Goal: Task Accomplishment & Management: Manage account settings

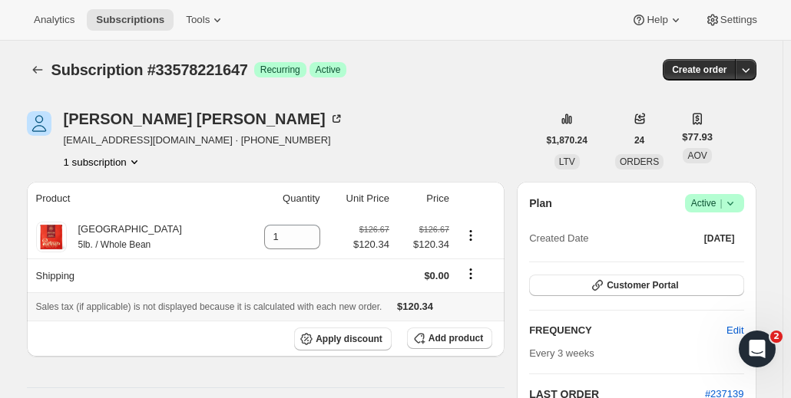
scroll to position [77, 0]
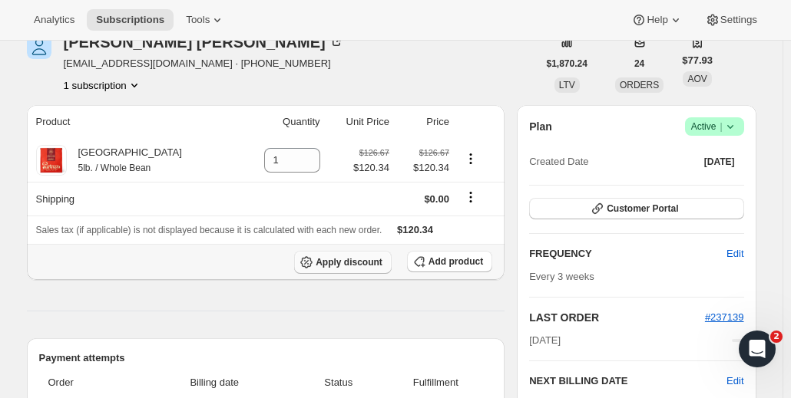
click at [359, 263] on span "Apply discount" at bounding box center [349, 262] width 67 height 12
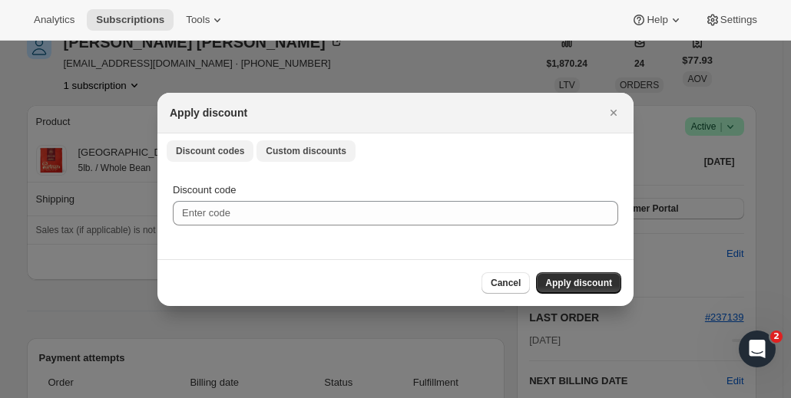
click at [298, 145] on span "Custom discounts" at bounding box center [306, 151] width 81 height 12
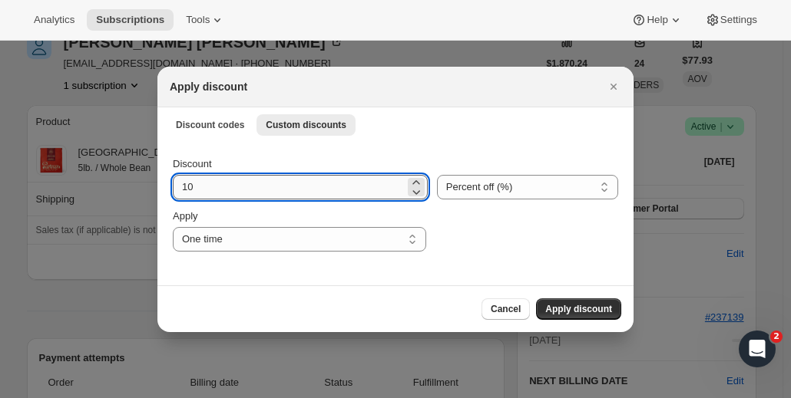
click at [385, 187] on input "10" at bounding box center [289, 187] width 232 height 25
click at [223, 131] on button "Discount codes" at bounding box center [210, 124] width 87 height 21
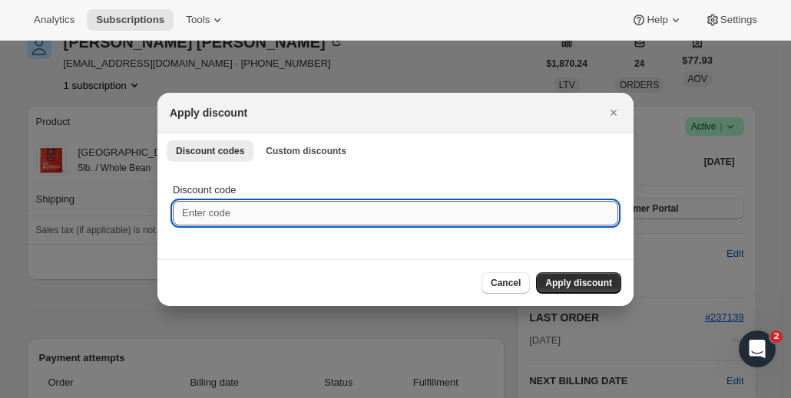
click at [264, 210] on input "Discount code" at bounding box center [395, 213] width 445 height 25
type input "OCT25"
click at [594, 277] on span "Apply discount" at bounding box center [578, 283] width 67 height 12
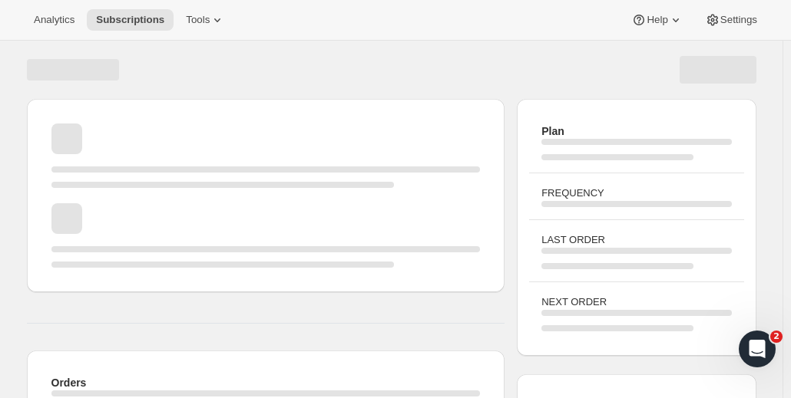
scroll to position [77, 0]
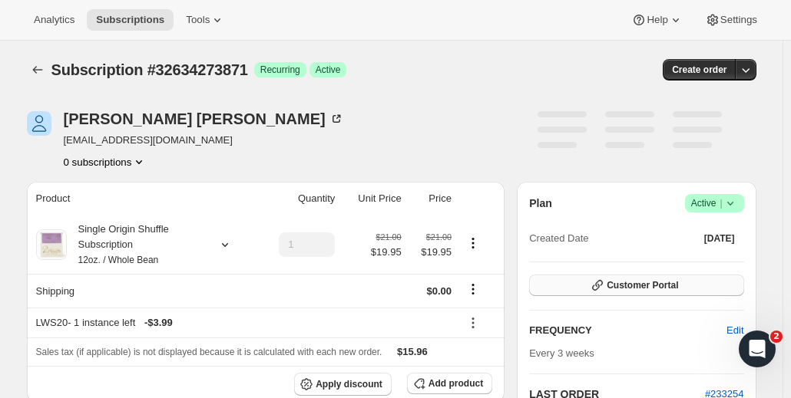
click at [678, 280] on span "Customer Portal" at bounding box center [642, 285] width 71 height 12
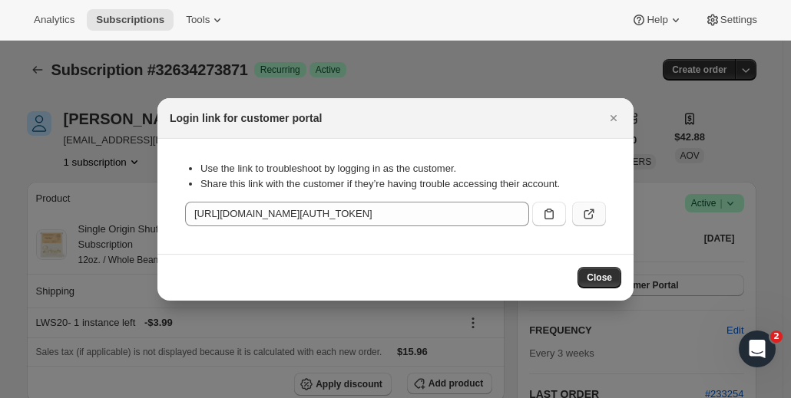
click at [587, 213] on icon ":r1l:" at bounding box center [588, 214] width 15 height 15
